Goal: Task Accomplishment & Management: Manage account settings

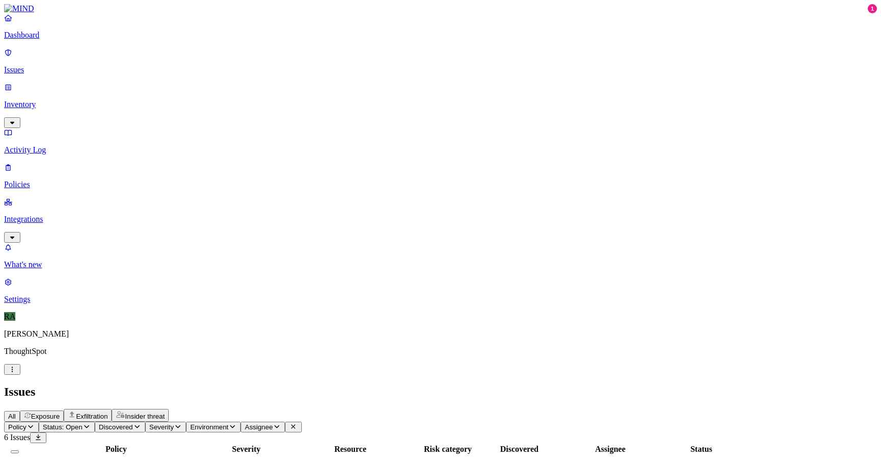
click at [83, 423] on span "Status: Open" at bounding box center [63, 427] width 40 height 8
click at [323, 443] on div "Policy Severity Resource Risk category Discovered Assignee Status Secrets detec…" at bounding box center [440, 463] width 872 height 40
click at [285, 455] on td "Medium" at bounding box center [246, 468] width 77 height 26
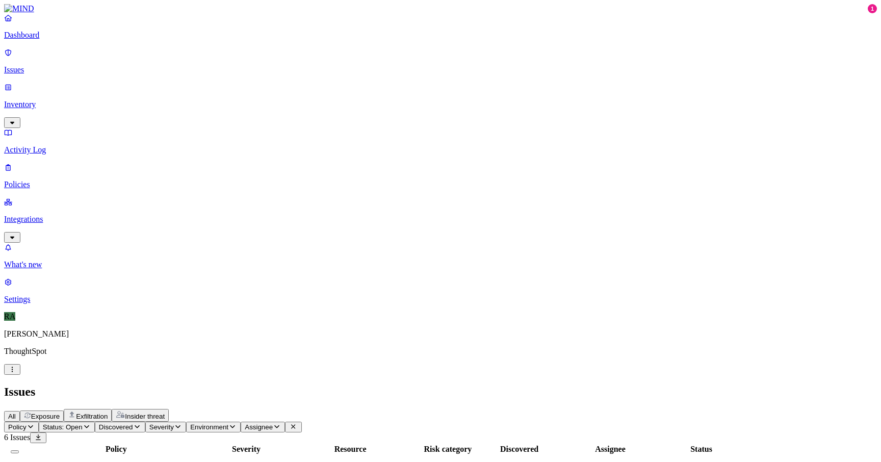
click at [485, 443] on div "Policy Severity Resource Risk category Discovered Assignee Status Secrets detec…" at bounding box center [440, 463] width 872 height 40
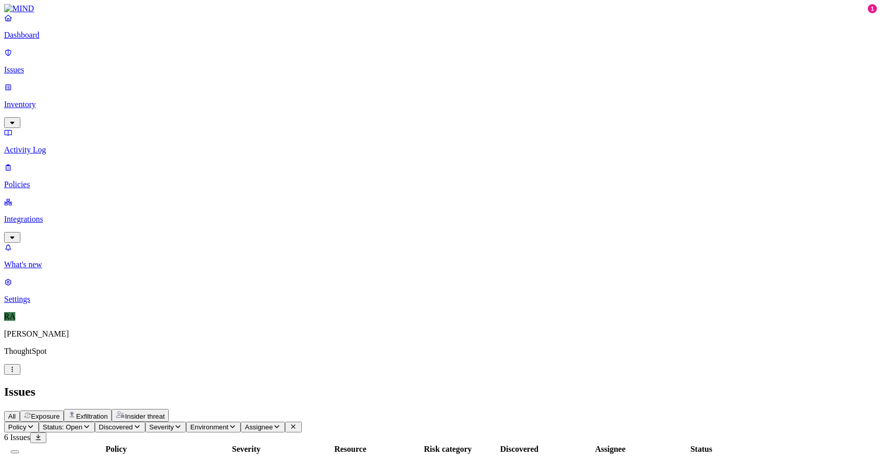
click at [95, 421] on button "Status: Open" at bounding box center [67, 426] width 56 height 11
click at [185, 114] on button "button" at bounding box center [189, 115] width 8 height 3
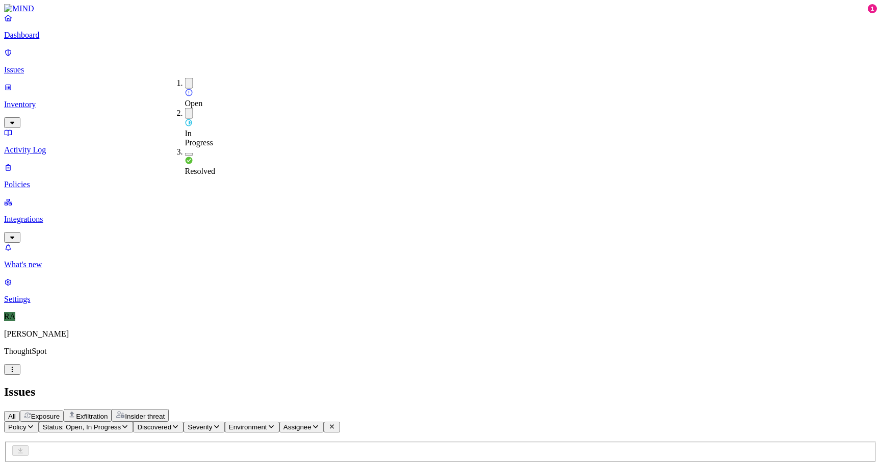
click at [355, 385] on div "Issues" at bounding box center [440, 392] width 872 height 14
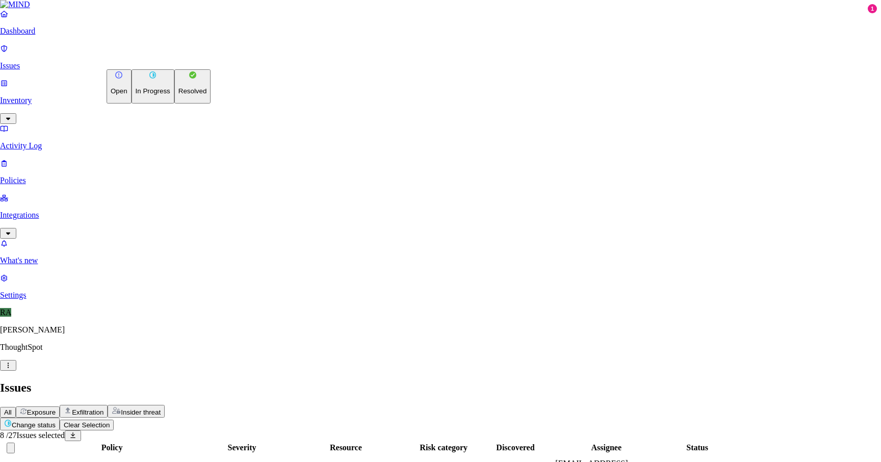
click at [178, 95] on p "Resolved" at bounding box center [192, 91] width 29 height 8
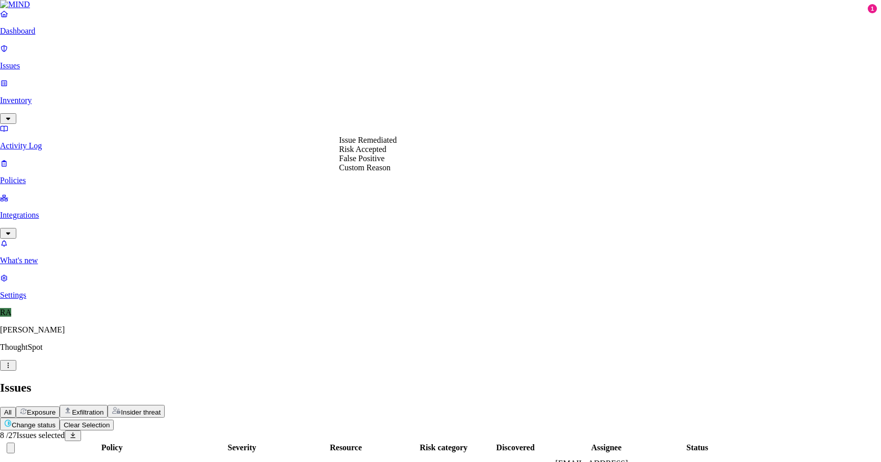
select select "Custom Reason"
type textarea "user removed them"
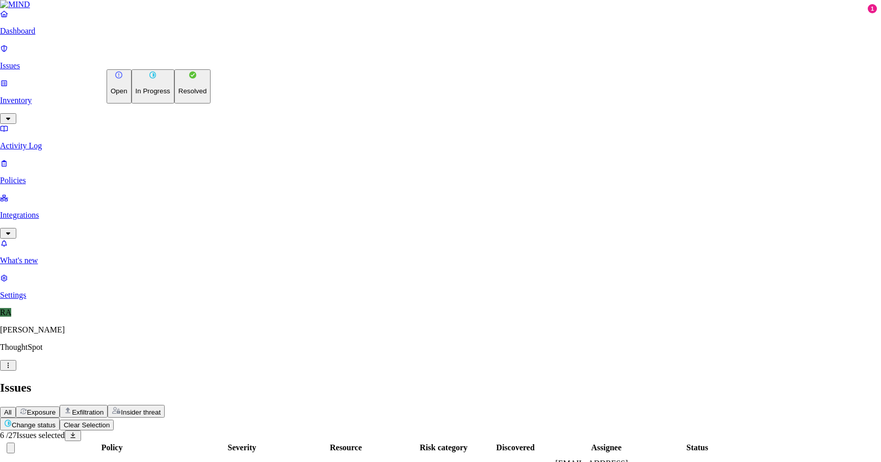
click at [174, 103] on button "Resolved" at bounding box center [192, 86] width 37 height 34
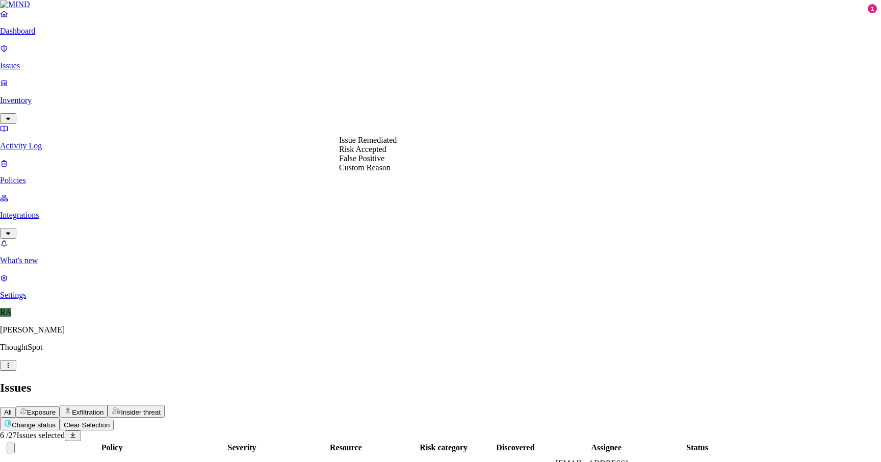
select select "Custom Reason"
paste textarea "backuping the data, once the setup is done on the new laptop will delete these"
type textarea "backuping the data, once the setup is done on the new laptop will delete these"
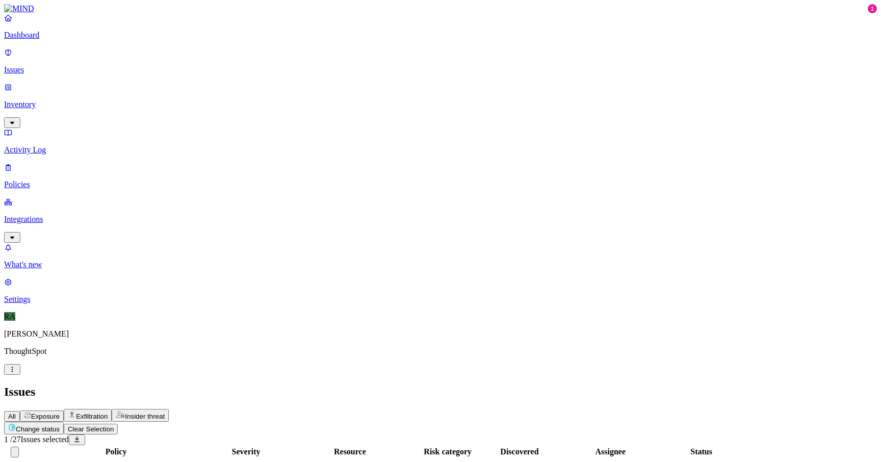
click at [150, 61] on html "Dashboard Issues Inventory Activity Log Policies Integrations What's new 1 Sett…" at bounding box center [440, 446] width 881 height 893
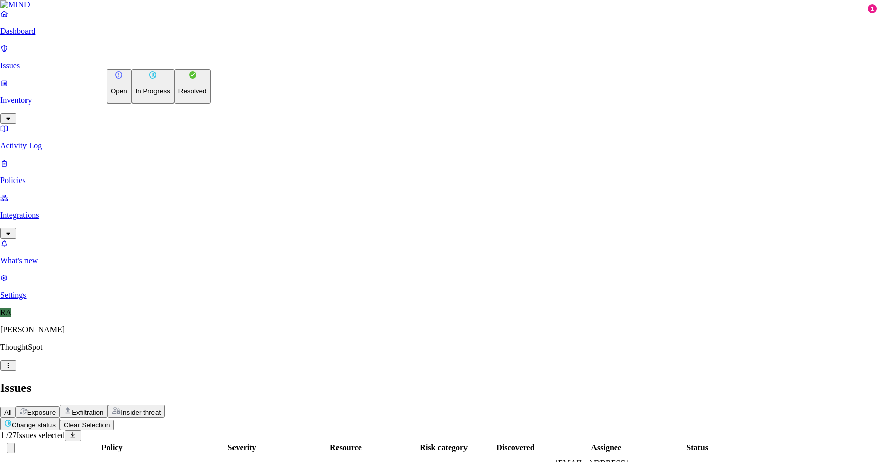
click at [178, 95] on p "Resolved" at bounding box center [192, 91] width 29 height 8
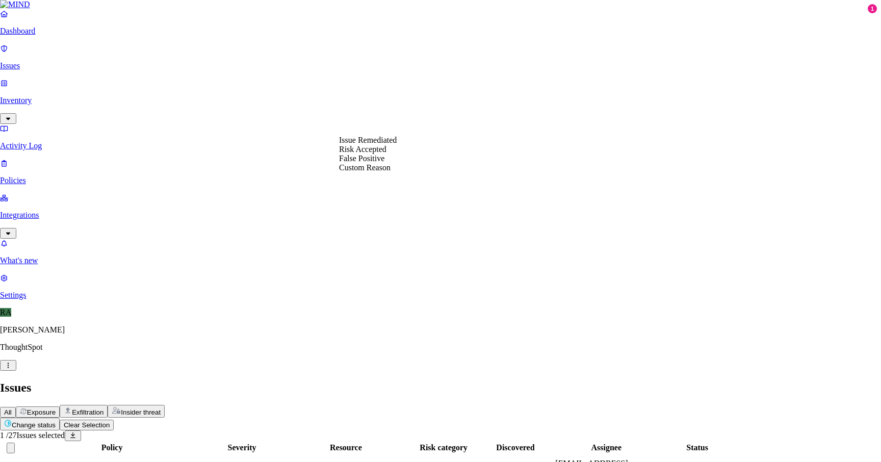
select select "Risk Accepted"
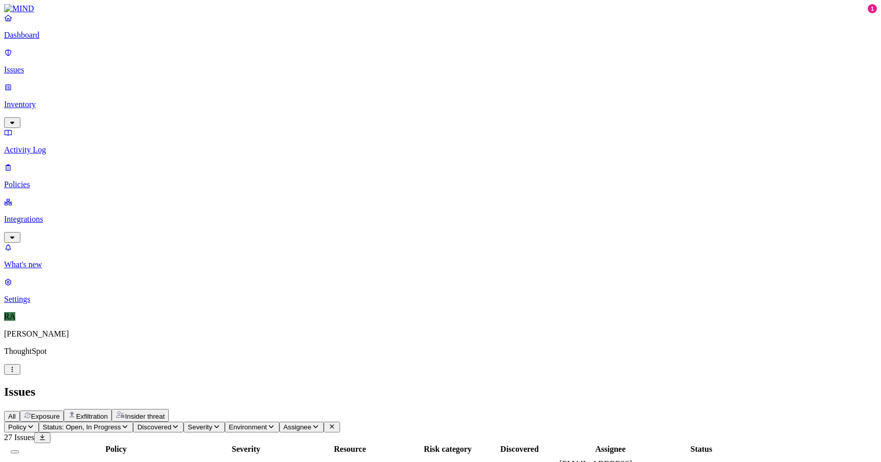
copy span "[PERSON_NAME].v"
drag, startPoint x: 687, startPoint y: 144, endPoint x: 728, endPoint y: 144, distance: 40.8
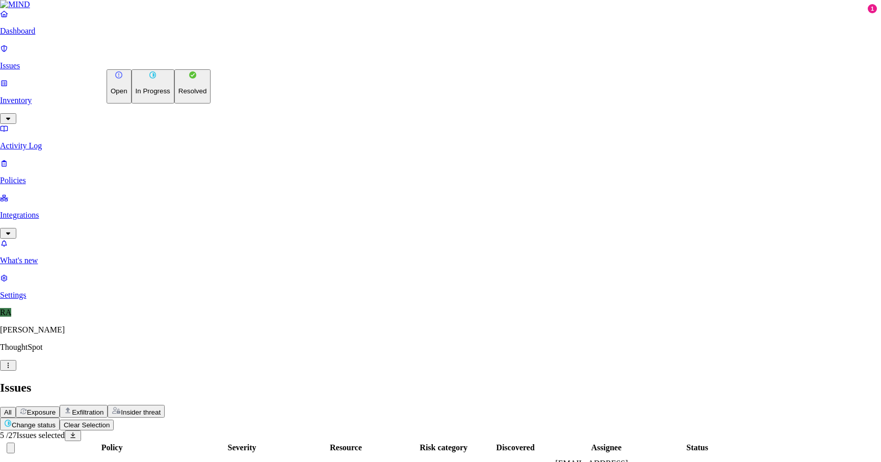
click at [164, 65] on html "Dashboard Issues Inventory Activity Log Policies Integrations What's new 1 Sett…" at bounding box center [440, 430] width 881 height 861
click at [174, 103] on button "Resolved" at bounding box center [192, 86] width 37 height 34
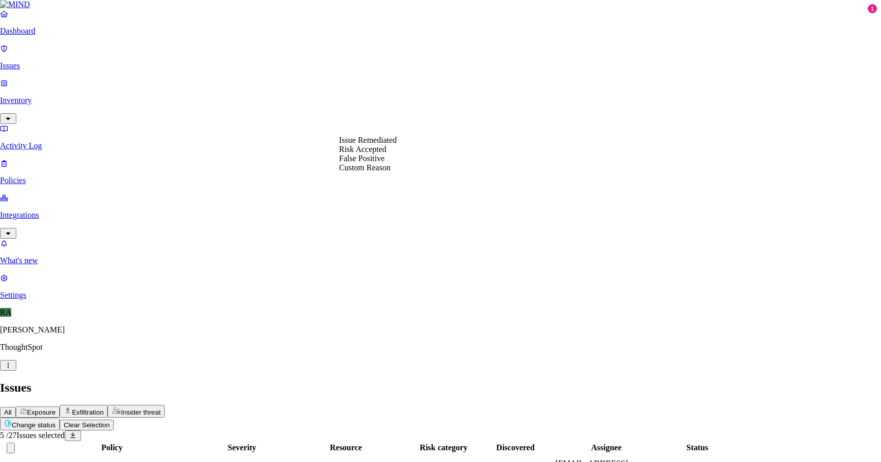
select select "Custom Reason"
type textarea "removed the keys from the drive."
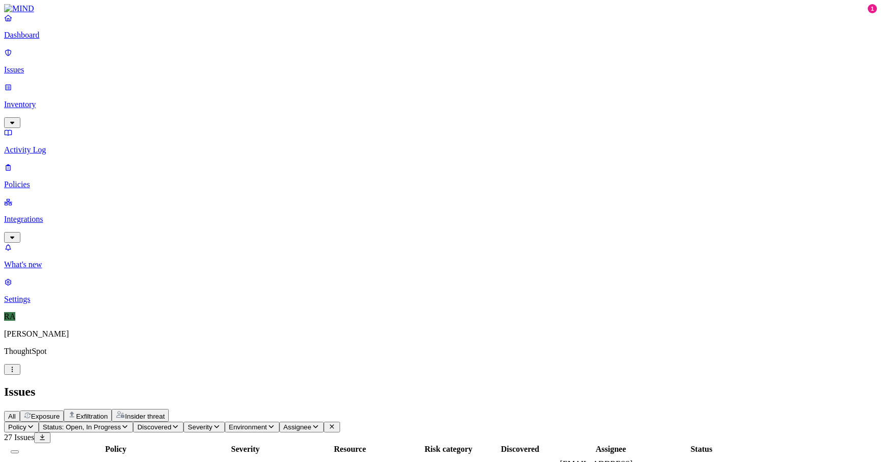
click at [127, 425] on icon "button" at bounding box center [124, 426] width 5 height 3
click at [185, 78] on button "button" at bounding box center [189, 83] width 8 height 11
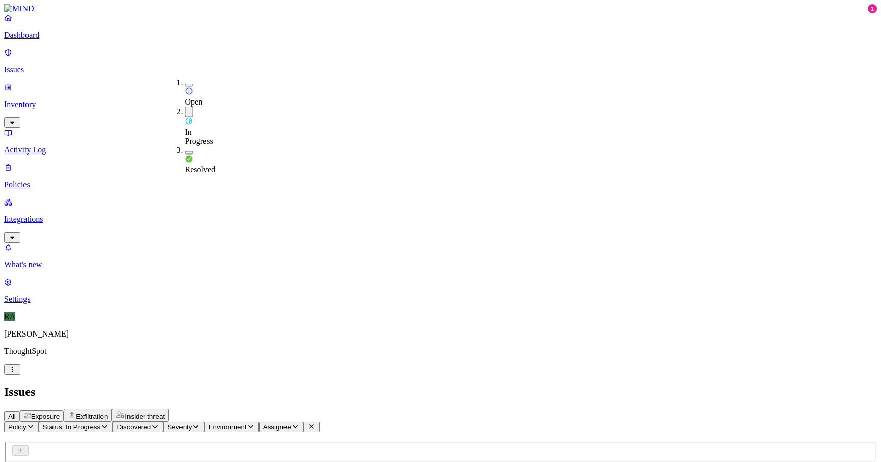
click at [185, 106] on div "In Progress" at bounding box center [185, 125] width 0 height 39
click at [185, 84] on button "button" at bounding box center [189, 85] width 8 height 3
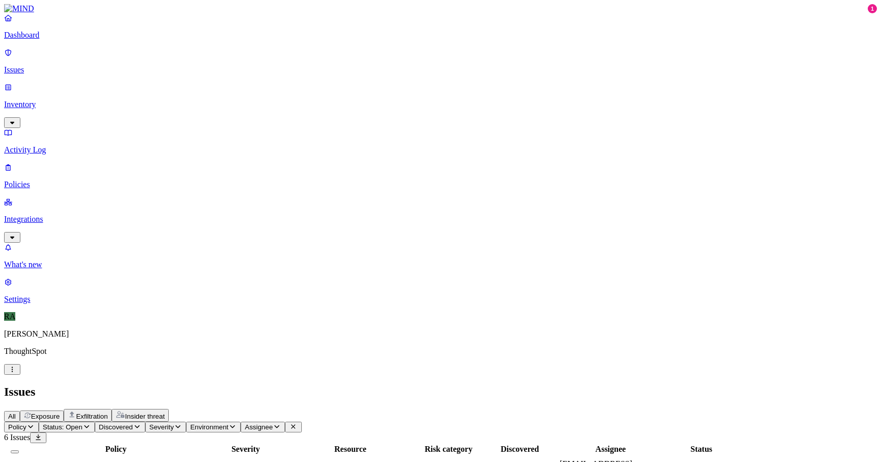
click at [19, 450] on button "Select all" at bounding box center [15, 451] width 8 height 3
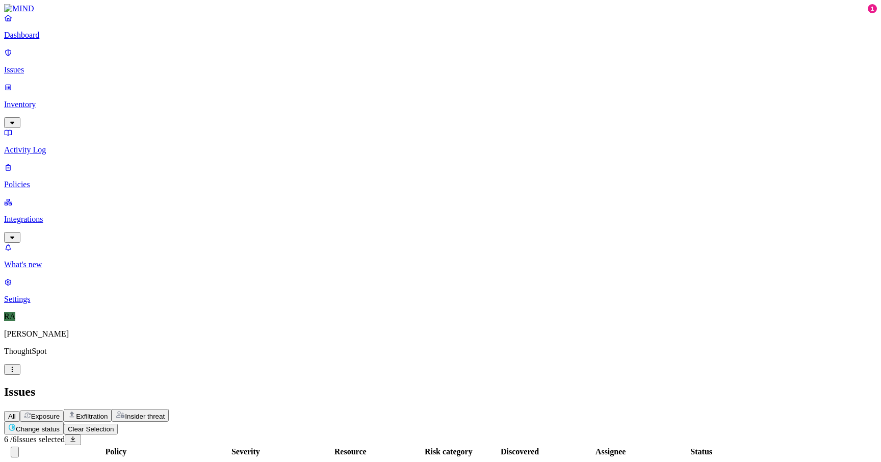
click at [148, 63] on html "Dashboard Issues Inventory Activity Log Policies Integrations What's new 1 Sett…" at bounding box center [440, 316] width 881 height 632
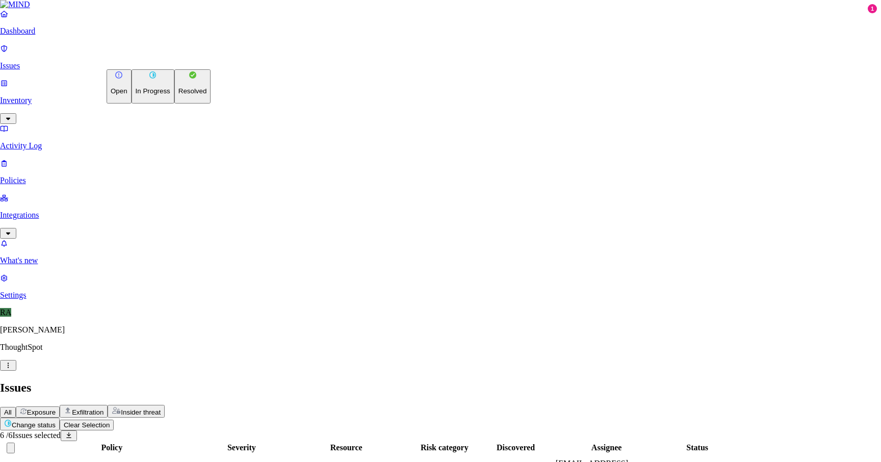
click at [174, 103] on button "Resolved" at bounding box center [192, 86] width 37 height 34
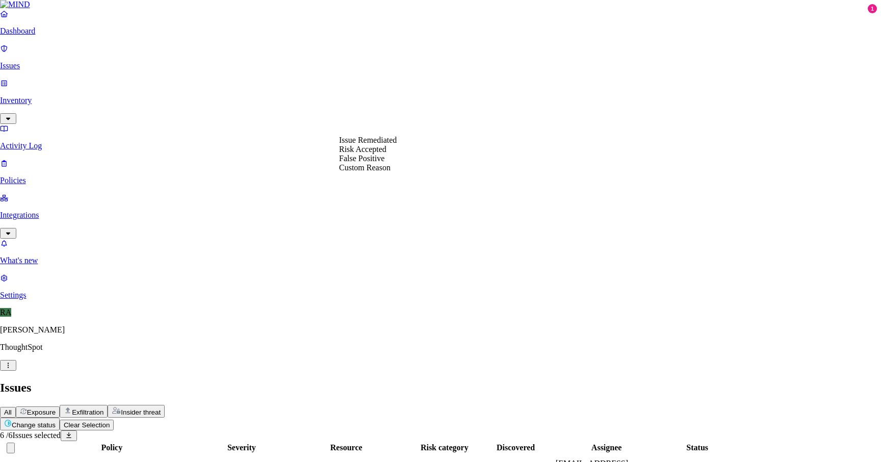
select select "Custom Reason"
type textarea "backuping the data, once the setup is done on the new laptop will delete these"
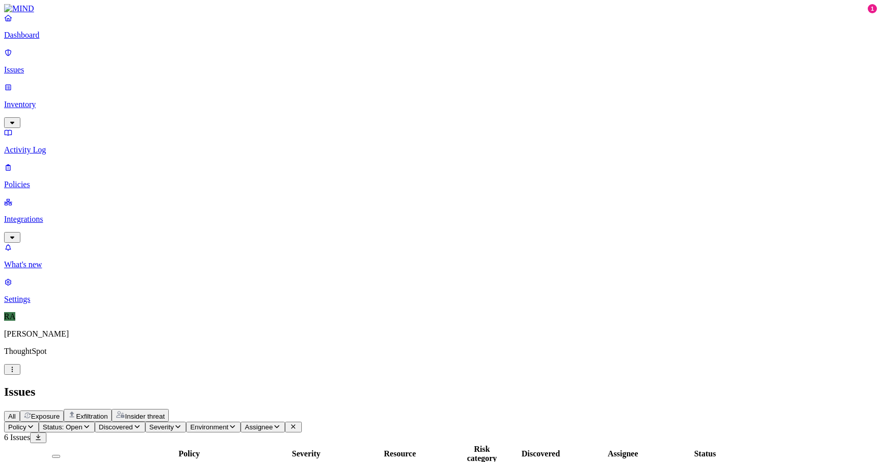
click at [95, 421] on button "Status: Open" at bounding box center [67, 426] width 56 height 11
click at [185, 81] on button "button" at bounding box center [189, 83] width 8 height 11
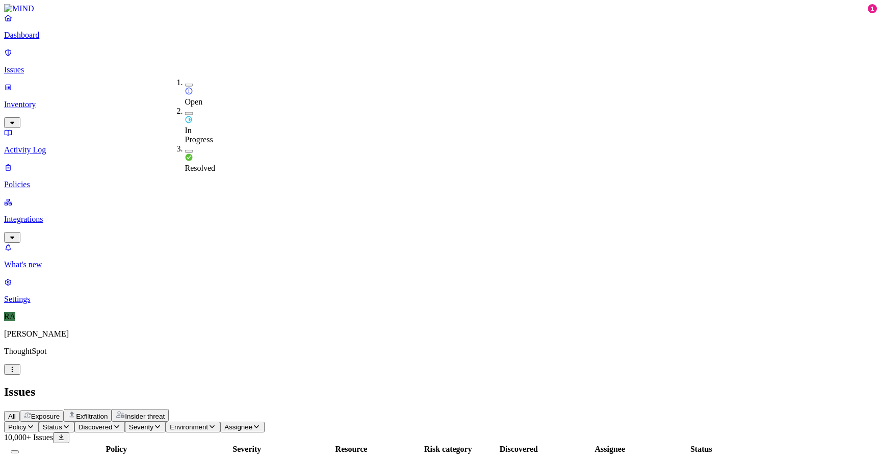
click at [185, 106] on div "In Progress" at bounding box center [185, 125] width 0 height 38
click at [211, 385] on h2 "Issues" at bounding box center [440, 392] width 872 height 14
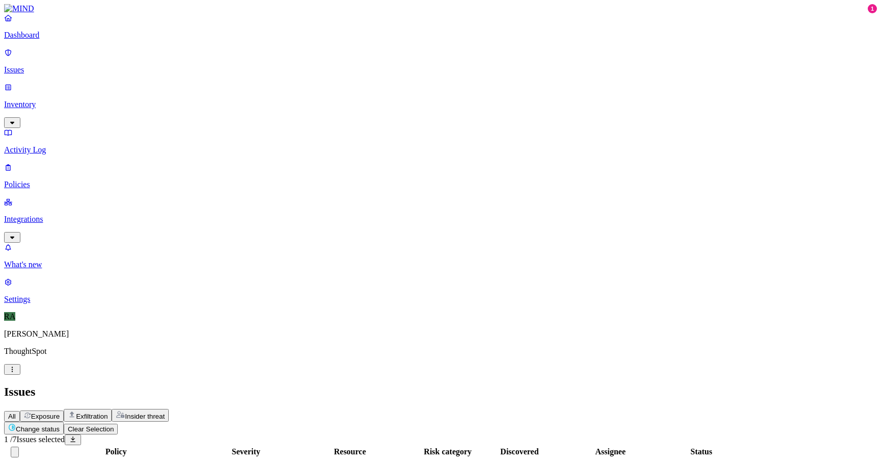
click at [174, 60] on html "Dashboard Issues Inventory Activity Log Policies Integrations What's new 1 Sett…" at bounding box center [440, 345] width 881 height 691
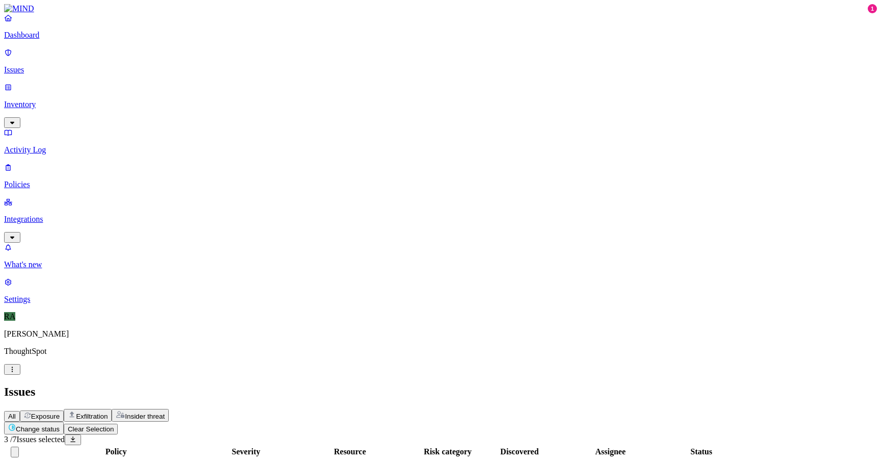
click at [138, 165] on html "Dashboard Issues Inventory Activity Log Policies Integrations What's new 1 Sett…" at bounding box center [440, 345] width 881 height 691
click at [147, 62] on html "Dashboard Issues Inventory Activity Log Policies Integrations What's new 1 Sett…" at bounding box center [440, 345] width 881 height 691
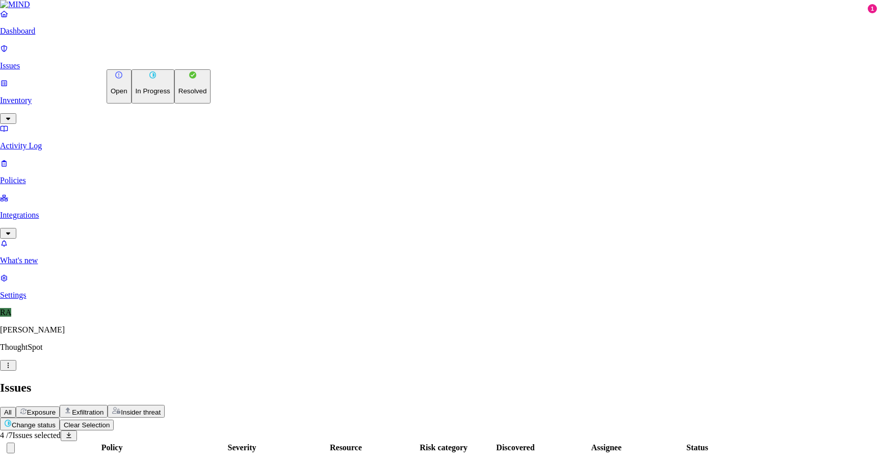
click at [178, 95] on p "Resolved" at bounding box center [192, 91] width 29 height 8
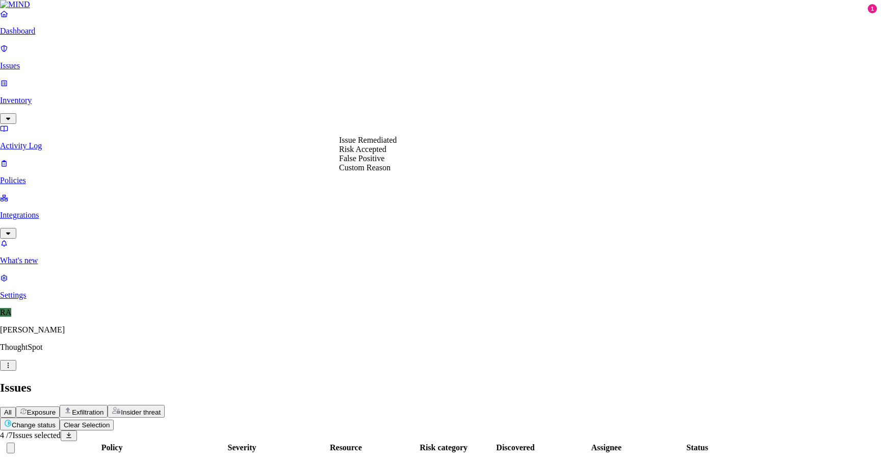
select select "Risk Accepted"
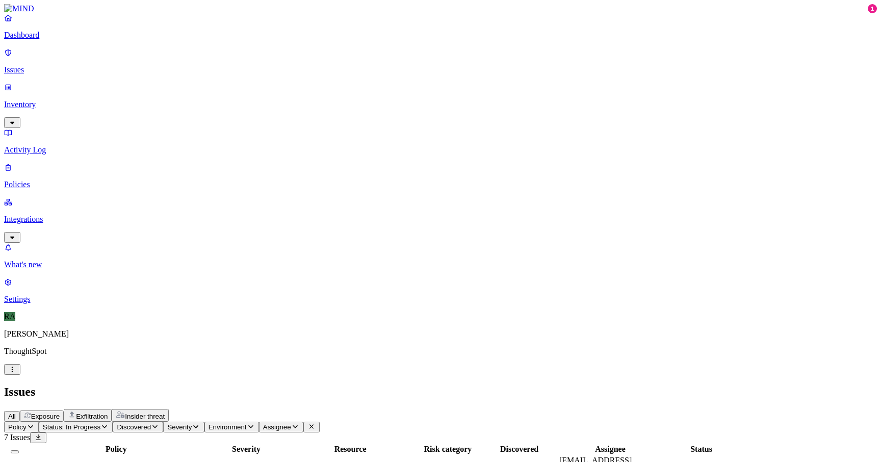
click at [34, 65] on p "Issues" at bounding box center [440, 69] width 872 height 9
click at [121, 423] on span "Status: Open, In Progress" at bounding box center [82, 427] width 78 height 8
click at [295, 385] on header "Issues All Exposure Exfiltration Insider threat" at bounding box center [440, 403] width 872 height 37
